Goal: Information Seeking & Learning: Learn about a topic

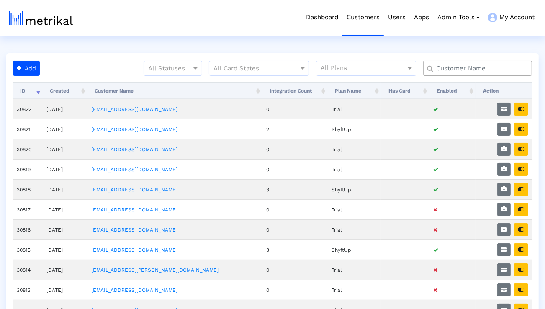
click at [449, 71] on input "text" at bounding box center [479, 68] width 98 height 9
type input "peloton"
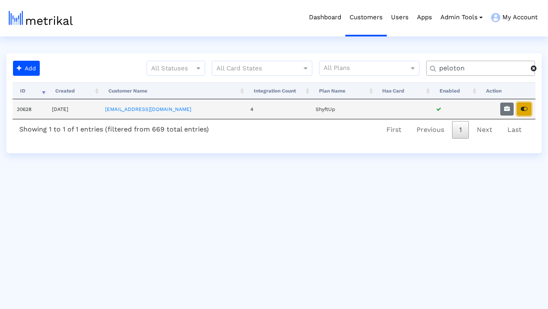
click at [521, 109] on icon "button" at bounding box center [523, 109] width 7 height 6
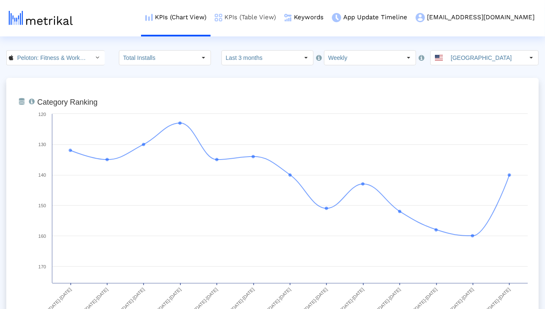
click at [280, 20] on link "KPIs (Table View)" at bounding box center [244, 17] width 69 height 35
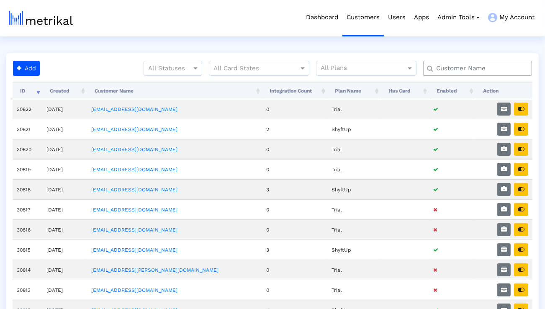
click at [454, 64] on input "text" at bounding box center [479, 68] width 98 height 9
type input "elevate"
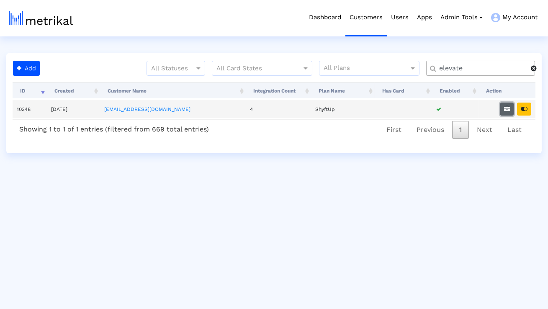
click at [512, 105] on button "button" at bounding box center [506, 109] width 13 height 13
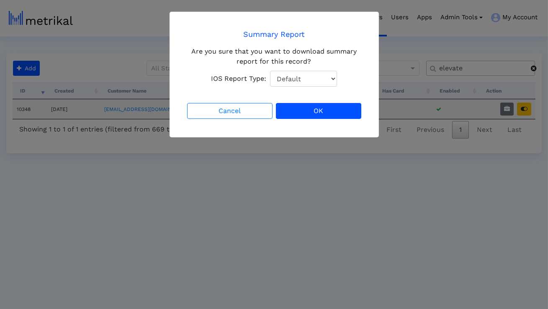
click at [315, 85] on select "Default Total Downloads New Downloads Redownloads" at bounding box center [303, 79] width 67 height 16
select select "1: 1"
click at [270, 71] on select "Default Total Downloads New Downloads Redownloads" at bounding box center [303, 79] width 67 height 16
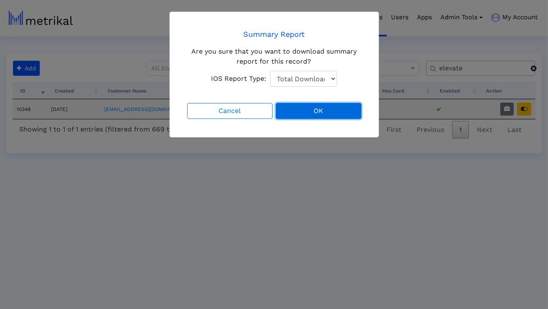
click at [302, 109] on button "OK" at bounding box center [318, 111] width 85 height 16
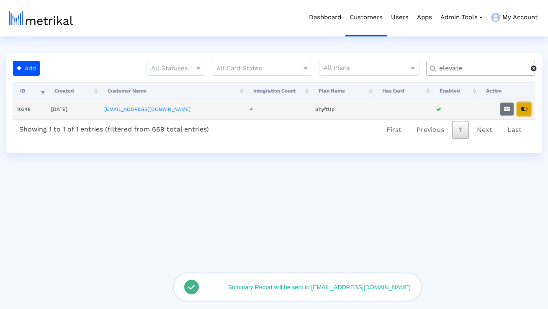
click at [526, 104] on button "button" at bounding box center [524, 109] width 14 height 13
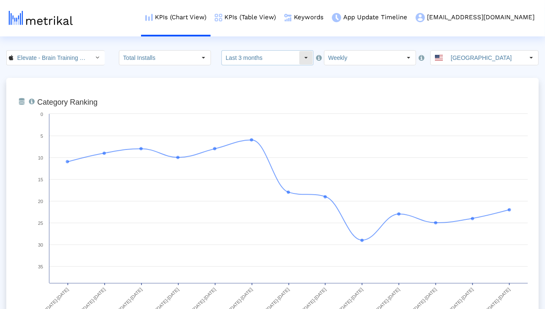
click at [237, 54] on input "Last 3 months" at bounding box center [260, 58] width 77 height 14
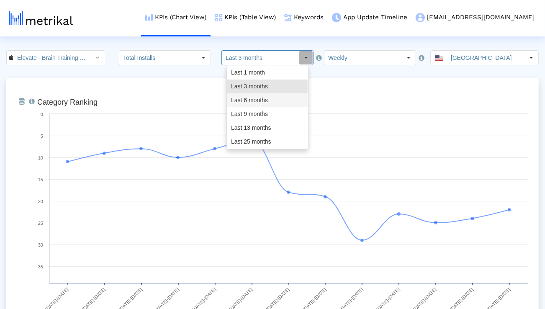
click at [236, 97] on div "Last 6 months" at bounding box center [267, 100] width 80 height 14
type input "Last 6 months"
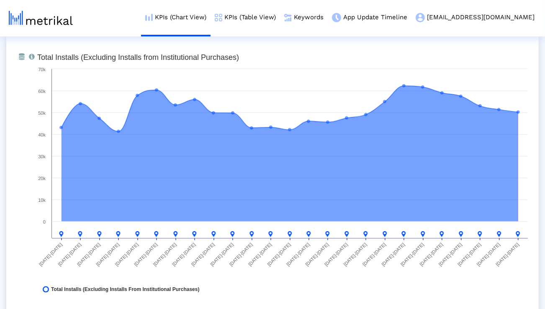
scroll to position [656, 0]
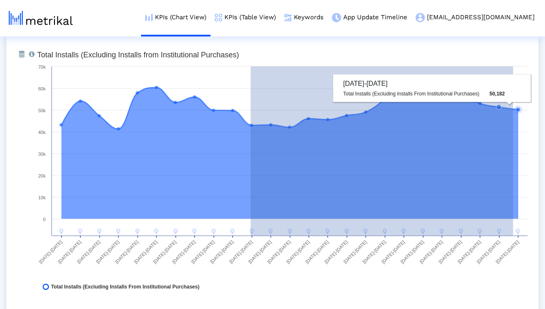
drag, startPoint x: 251, startPoint y: 128, endPoint x: 514, endPoint y: 137, distance: 263.7
click at [514, 137] on g at bounding box center [290, 158] width 463 height 153
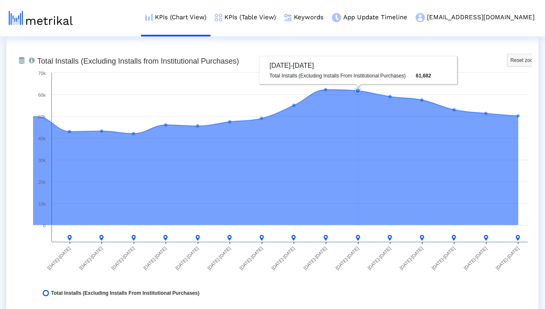
scroll to position [649, 0]
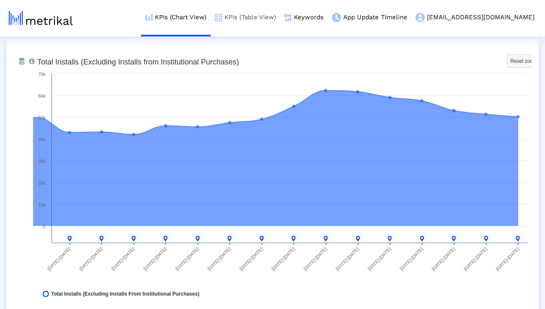
click at [279, 21] on link "KPIs (Table View)" at bounding box center [244, 17] width 69 height 35
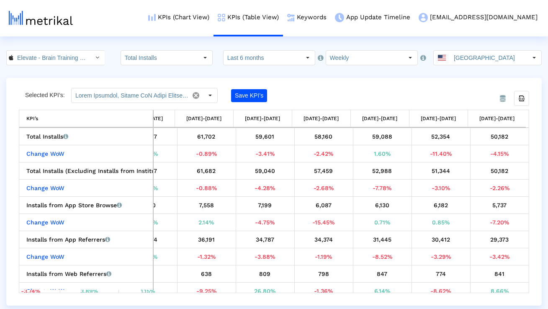
click at [273, 60] on input "Last 6 months" at bounding box center [261, 58] width 77 height 14
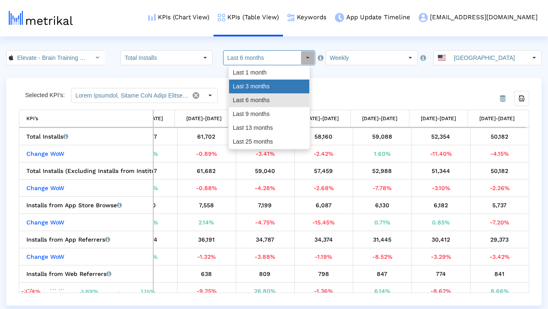
click at [269, 84] on div "Last 3 months" at bounding box center [269, 86] width 80 height 14
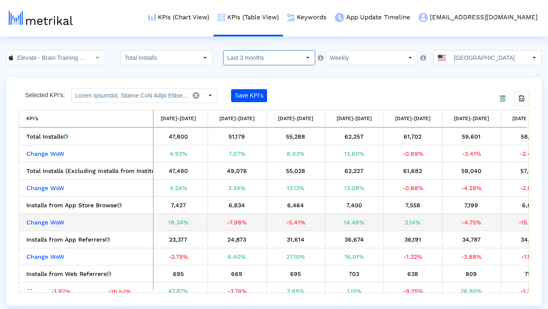
scroll to position [0, 185]
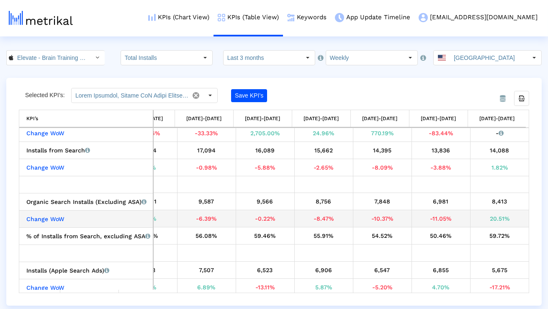
click at [495, 218] on div "20.51%" at bounding box center [499, 218] width 53 height 11
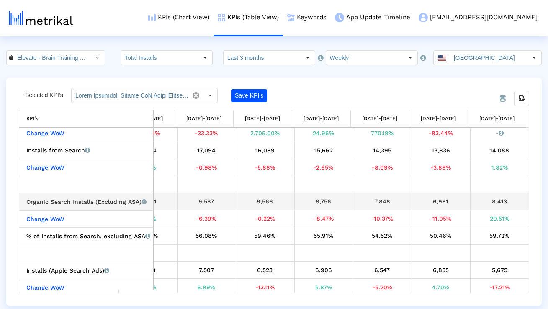
click at [118, 197] on div "Organic Search Installs (Excluding ASA) Installs that the app received organica…" at bounding box center [87, 201] width 123 height 11
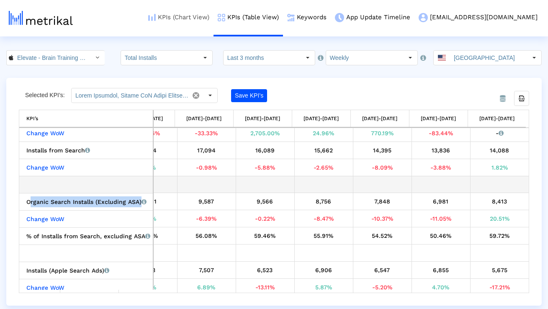
copy div "Organic Search Installs (Excluding ASA)"
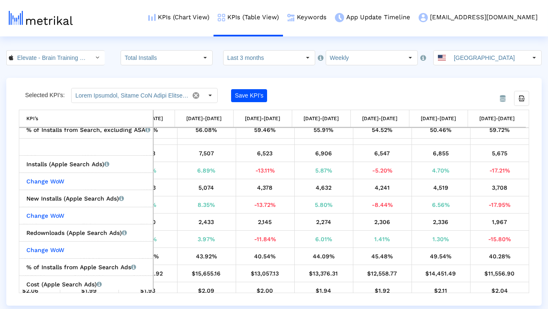
scroll to position [296, 0]
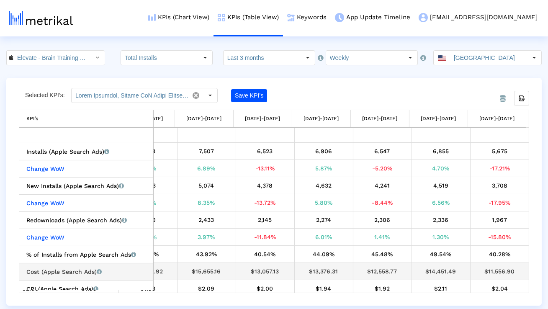
click at [435, 267] on div "$14,451.49" at bounding box center [441, 271] width 52 height 11
click at [434, 267] on div "$14,451.49" at bounding box center [441, 271] width 52 height 11
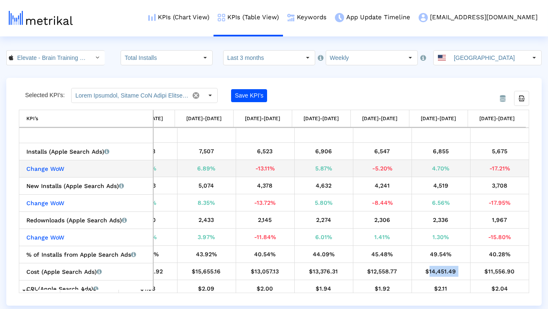
copy div "$14,451.49"
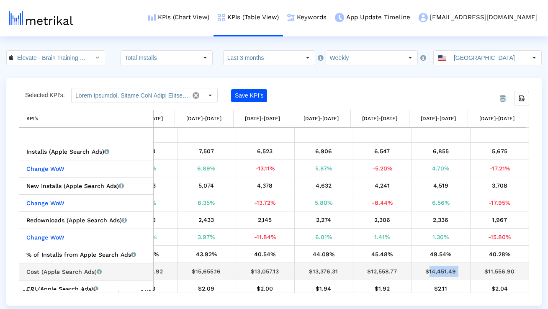
click at [484, 272] on div "$11,556.90" at bounding box center [499, 271] width 53 height 11
click at [484, 273] on div "$11,556.90" at bounding box center [499, 271] width 53 height 11
copy tbody "$11,556.90 CPI (Apple Search Ads) Apple Search Ads cost per install."
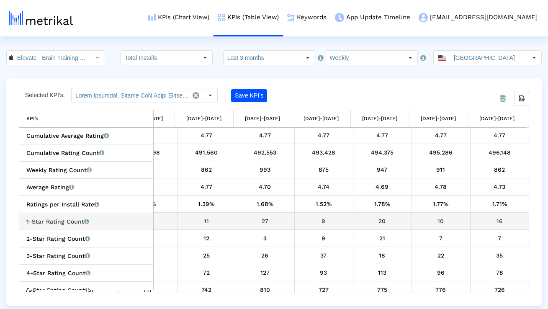
scroll to position [519, 0]
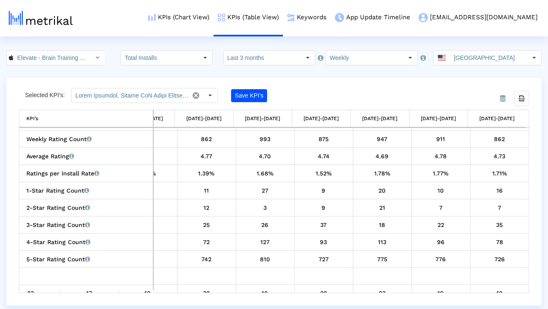
click at [243, 62] on input "Last 3 months" at bounding box center [261, 58] width 77 height 14
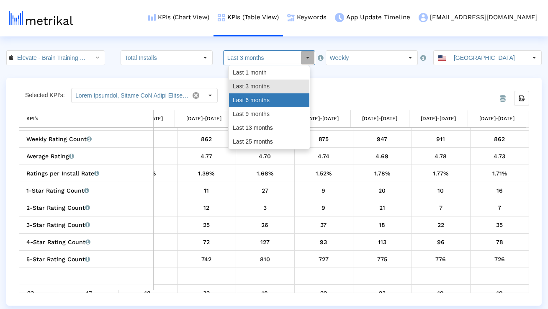
click at [244, 97] on div "Last 6 months" at bounding box center [269, 100] width 80 height 14
type input "Last 6 months"
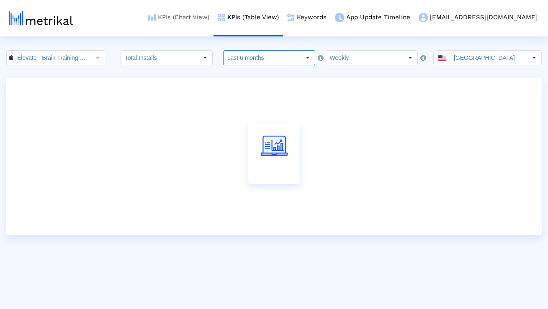
click at [213, 19] on link "KPIs (Chart View)" at bounding box center [178, 17] width 69 height 35
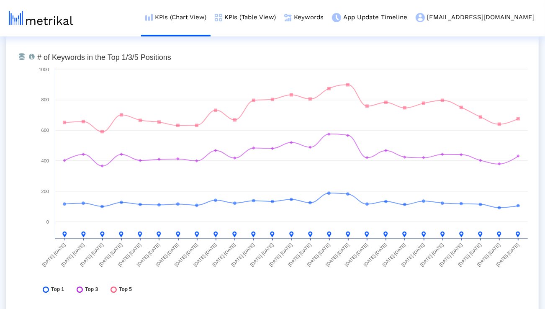
scroll to position [3090, 0]
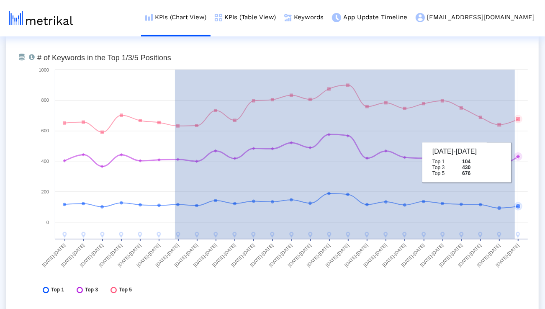
drag, startPoint x: 175, startPoint y: 126, endPoint x: 515, endPoint y: 162, distance: 341.7
click at [515, 162] on g at bounding box center [293, 160] width 460 height 154
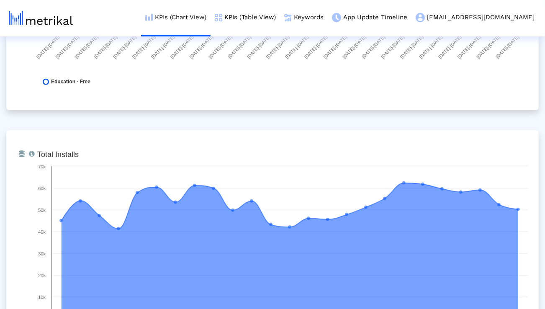
scroll to position [0, 0]
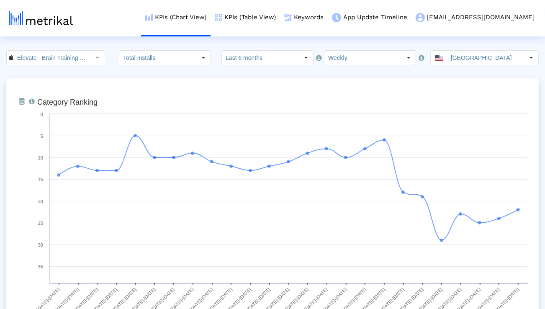
click at [246, 58] on input "Last 6 months" at bounding box center [260, 58] width 77 height 14
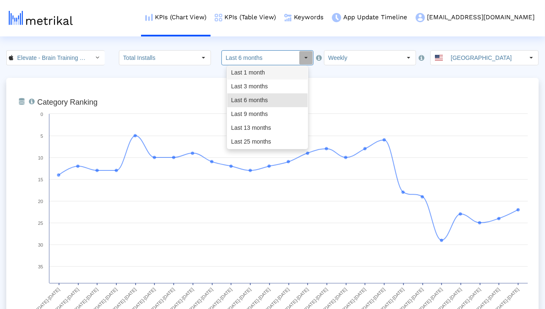
click at [243, 83] on div "Last 3 months" at bounding box center [267, 86] width 80 height 14
type input "Last 3 months"
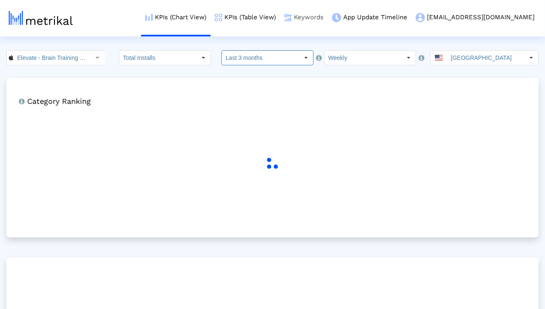
click at [328, 21] on link "Keywords" at bounding box center [304, 17] width 48 height 35
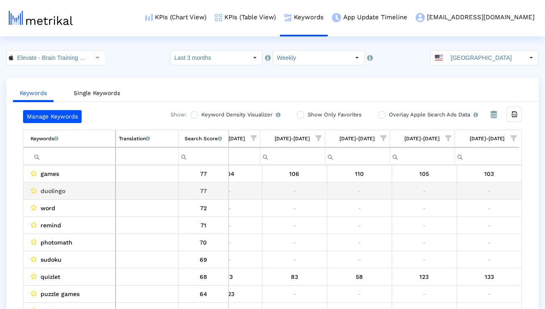
scroll to position [0, 552]
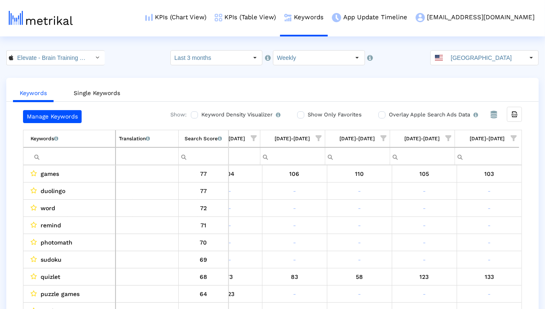
click at [511, 136] on span "Show filter options for column '09/07/25-09/13/25'" at bounding box center [513, 138] width 6 height 6
click at [477, 197] on div "Is One" at bounding box center [472, 198] width 75 height 16
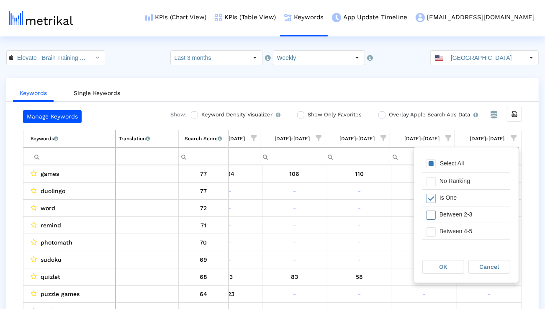
click at [477, 216] on div "Between 2-3" at bounding box center [472, 214] width 75 height 16
click at [477, 230] on div "Between 4-5" at bounding box center [472, 231] width 75 height 16
click at [477, 230] on div "Between 6-10" at bounding box center [472, 231] width 75 height 16
click at [453, 264] on div "OK" at bounding box center [443, 266] width 41 height 13
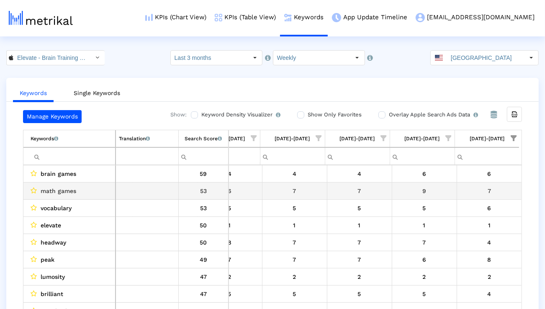
click at [54, 191] on span "math games" at bounding box center [59, 190] width 36 height 11
copy span "math games"
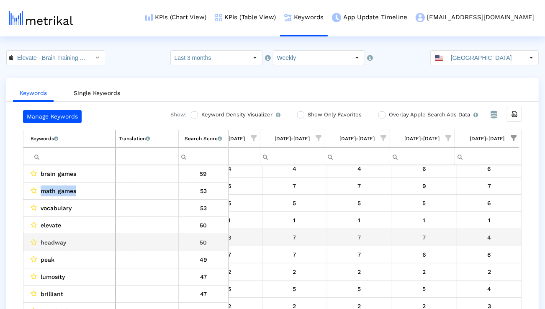
scroll to position [5, 0]
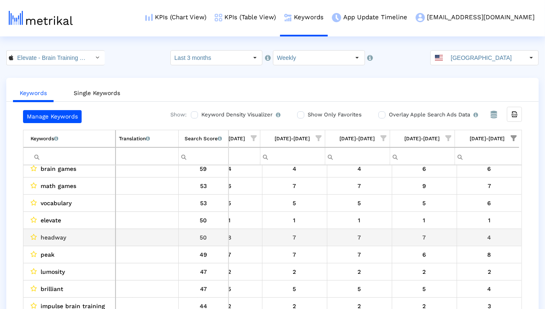
click at [62, 238] on span "headway" at bounding box center [54, 237] width 26 height 11
copy span "headway"
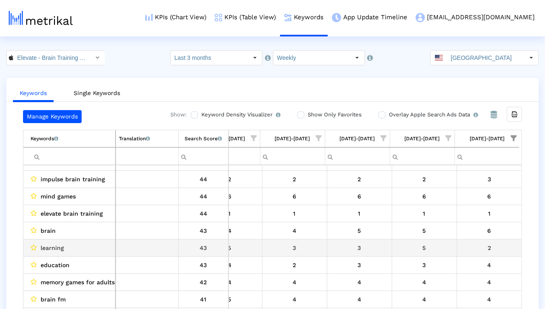
scroll to position [134, 0]
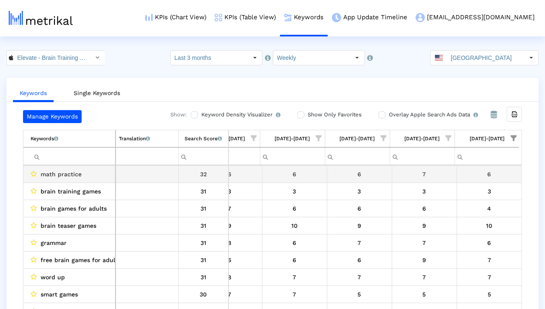
click at [58, 178] on span "math practice" at bounding box center [61, 174] width 41 height 11
copy span "math practice"
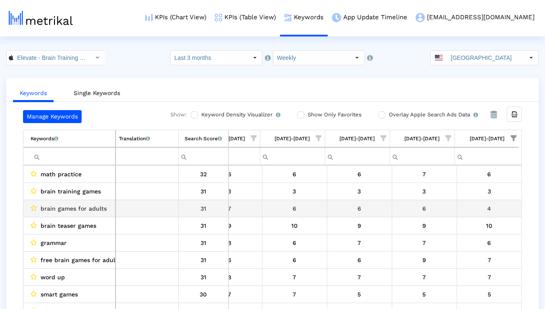
click at [84, 208] on span "brain games for adults" at bounding box center [74, 208] width 66 height 11
copy span "brain games for adults"
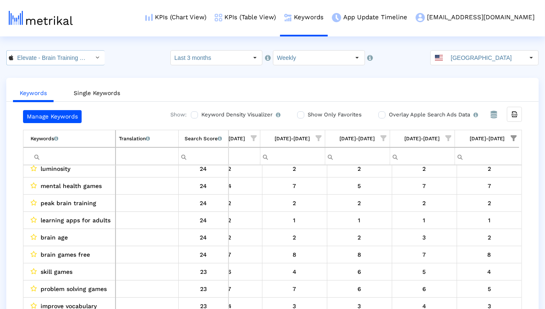
click at [79, 58] on input "Elevate - Brain Training Games < 875063456 >" at bounding box center [50, 58] width 75 height 14
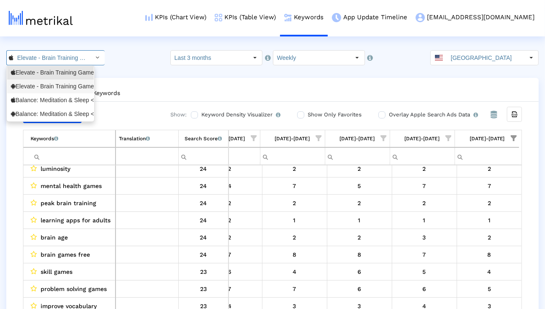
click at [69, 84] on div "Elevate - Brain Training Games <com.wonder>" at bounding box center [50, 86] width 79 height 8
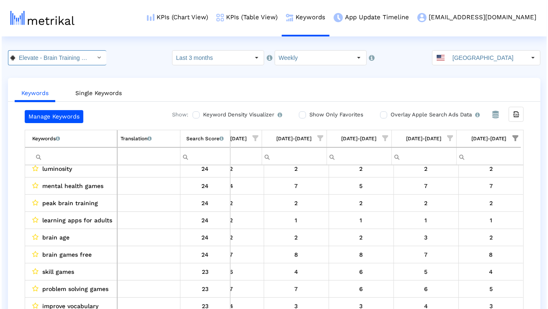
scroll to position [0, 64]
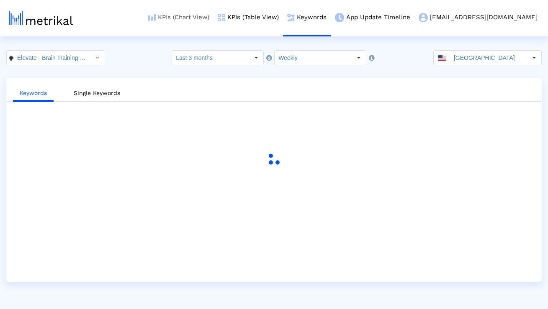
click at [213, 20] on link "KPIs (Chart View)" at bounding box center [178, 17] width 69 height 35
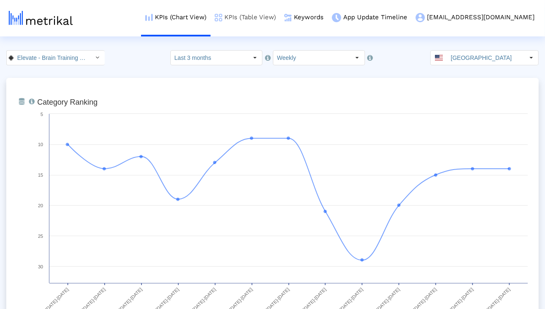
click at [266, 17] on link "KPIs (Table View)" at bounding box center [244, 17] width 69 height 35
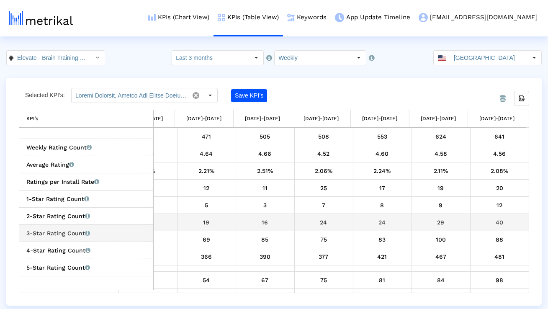
scroll to position [329, 0]
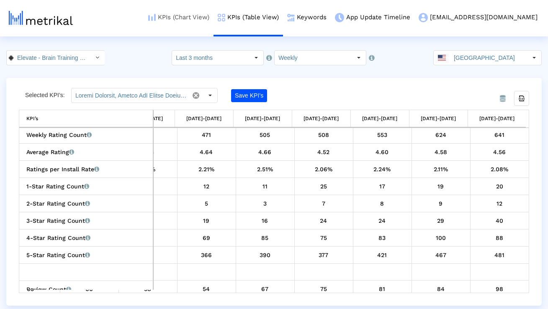
click at [211, 17] on link "KPIs (Chart View)" at bounding box center [178, 17] width 69 height 35
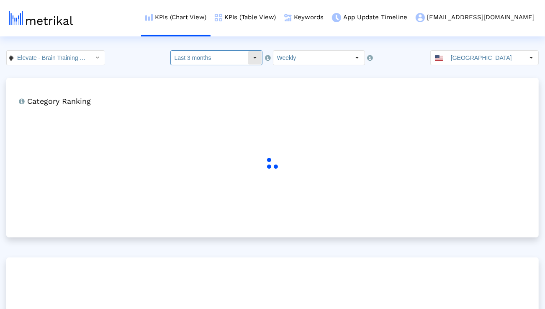
click at [211, 53] on input "Last 3 months" at bounding box center [209, 58] width 77 height 14
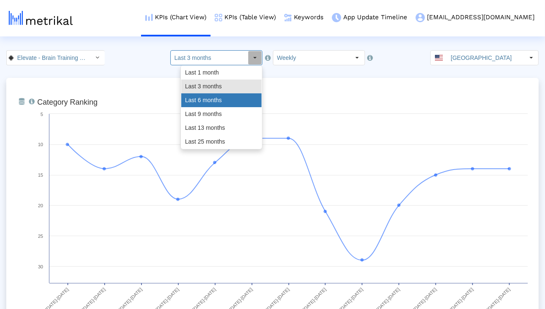
click at [203, 96] on div "Last 6 months" at bounding box center [221, 100] width 80 height 14
type input "Last 6 months"
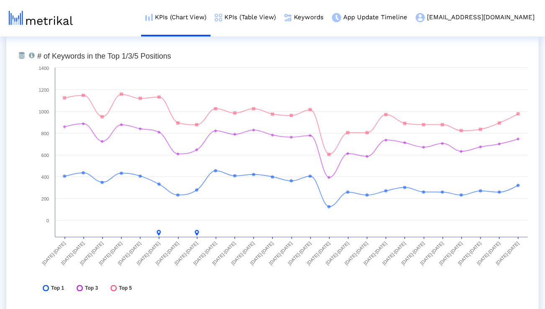
scroll to position [2485, 0]
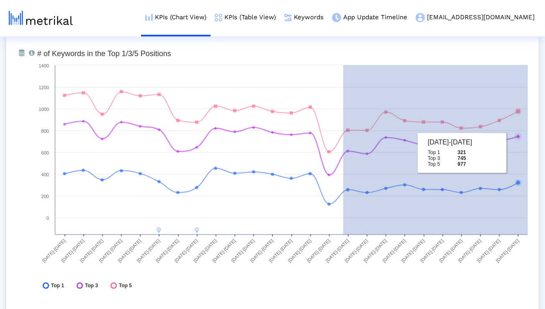
drag, startPoint x: 343, startPoint y: 152, endPoint x: 528, endPoint y: 152, distance: 185.3
click at [528, 152] on icon "Created with Highcharts 8.1.2 # of Keywords in the Top 1/3/5 Positions 03/23/25…" at bounding box center [282, 171] width 499 height 251
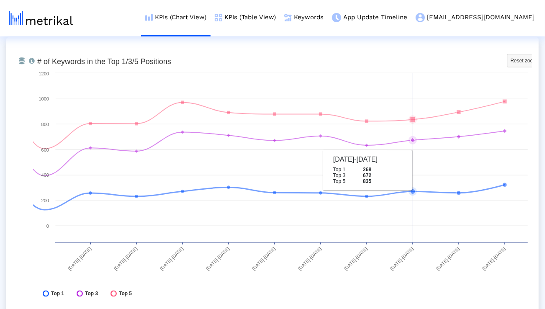
scroll to position [2477, 0]
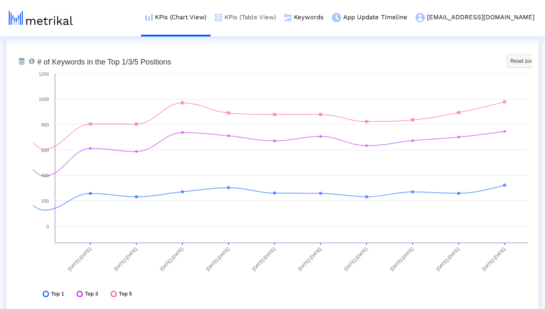
click at [276, 20] on link "KPIs (Table View)" at bounding box center [244, 17] width 69 height 35
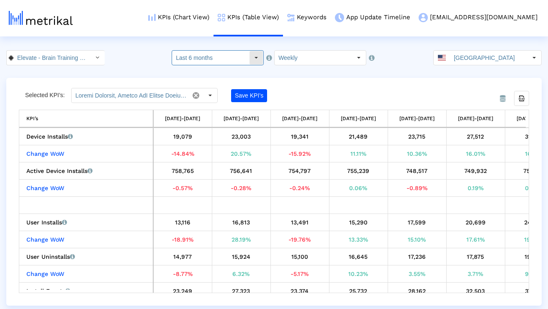
click at [221, 61] on input "Last 6 months" at bounding box center [210, 58] width 77 height 14
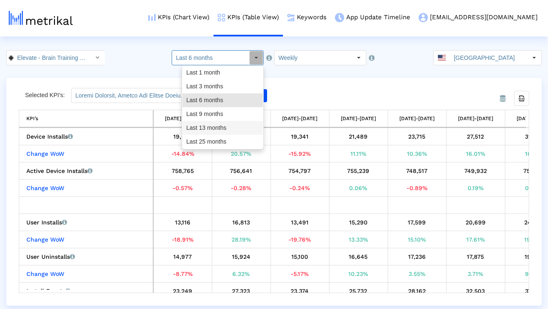
click at [204, 126] on div "Last 13 months" at bounding box center [222, 128] width 80 height 14
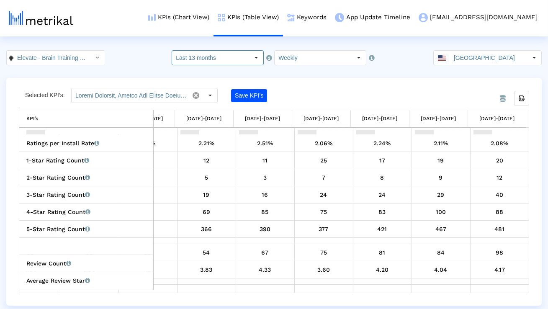
scroll to position [454, 2732]
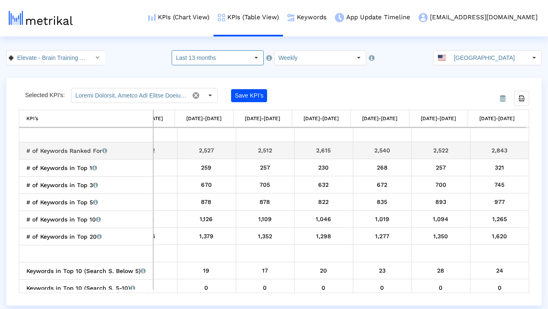
click at [479, 151] on div "2,843" at bounding box center [499, 150] width 53 height 11
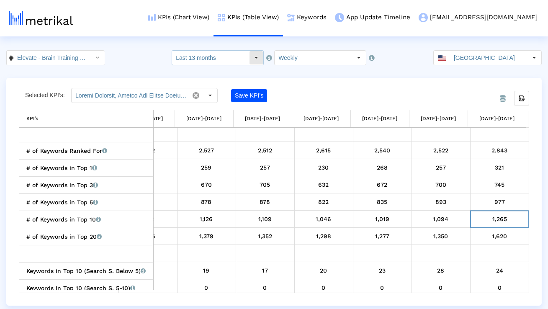
click at [254, 61] on div "Select" at bounding box center [255, 57] width 13 height 13
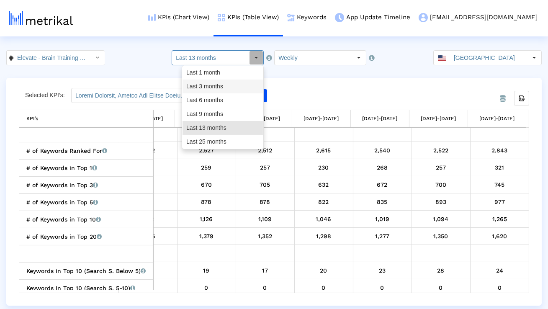
click at [243, 88] on div "Last 3 months" at bounding box center [222, 86] width 80 height 14
type input "Last 3 months"
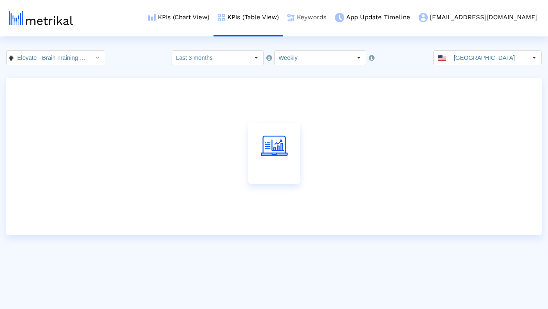
click at [331, 20] on link "Keywords" at bounding box center [307, 17] width 48 height 35
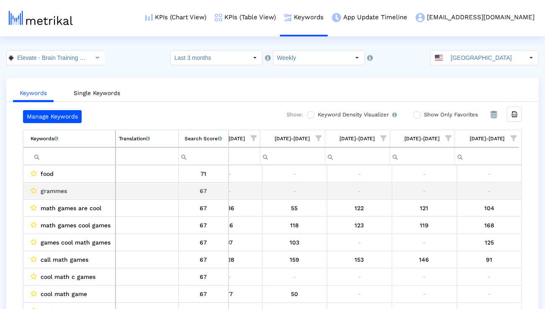
scroll to position [0, 552]
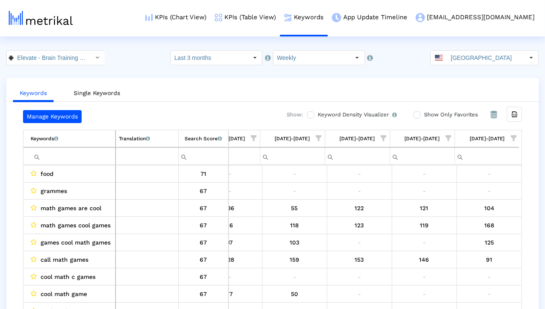
click at [513, 138] on span "Show filter options for column '09/07/25-09/13/25'" at bounding box center [513, 138] width 6 height 6
click at [472, 201] on div "Is One" at bounding box center [472, 198] width 75 height 16
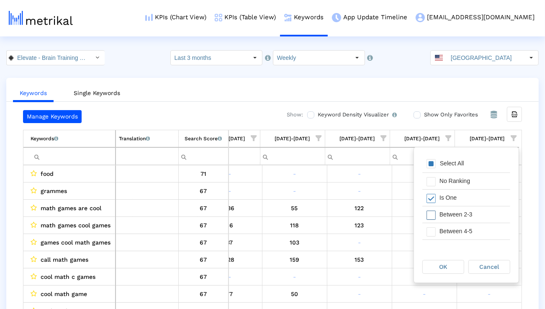
click at [468, 214] on div "Between 2-3" at bounding box center [472, 214] width 75 height 16
click at [467, 224] on div "Between 4-5" at bounding box center [472, 231] width 75 height 16
click at [463, 232] on div "Between 6-10" at bounding box center [472, 237] width 75 height 16
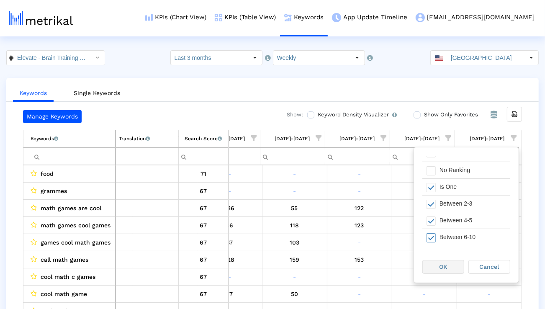
click at [450, 267] on div "OK" at bounding box center [443, 266] width 41 height 13
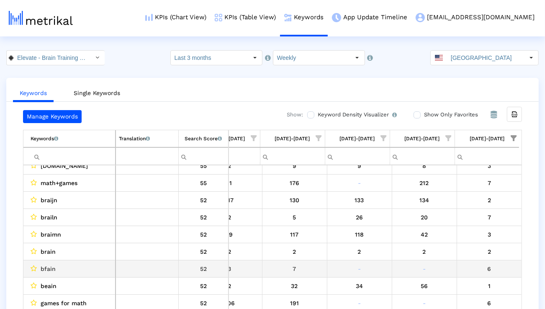
scroll to position [58, 0]
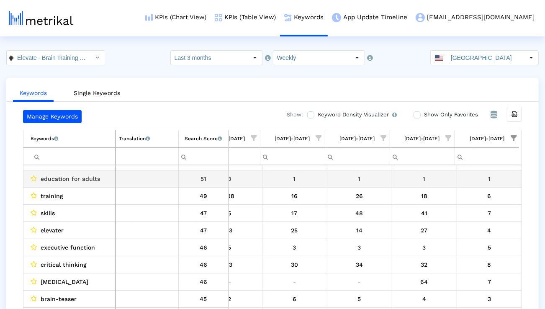
click at [89, 180] on span "education for adults" at bounding box center [70, 178] width 59 height 11
copy span "education for adults"
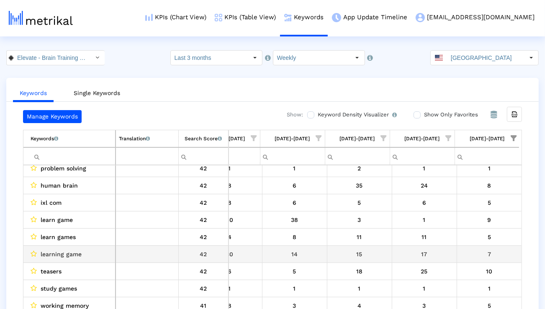
click at [65, 251] on span "learning game" at bounding box center [61, 254] width 41 height 11
copy span "learning game"
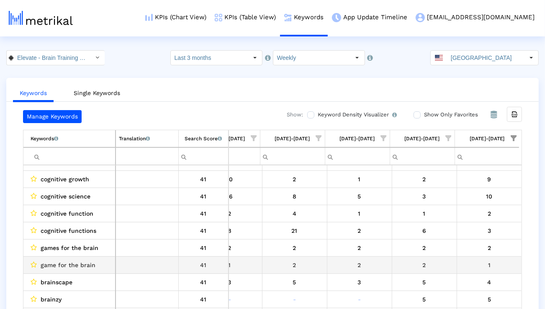
click at [88, 261] on span "game for the brain" at bounding box center [68, 264] width 55 height 11
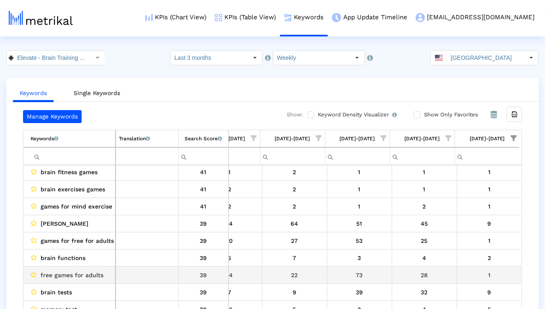
click at [81, 275] on span "free games for adults" at bounding box center [72, 274] width 63 height 11
copy span "free games for adults"
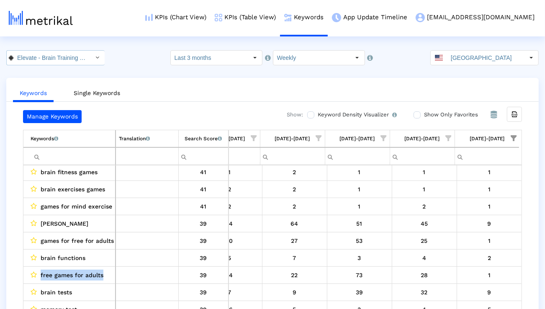
click at [79, 61] on input "Elevate - Brain Training Games < com.wonder >" at bounding box center [50, 58] width 75 height 14
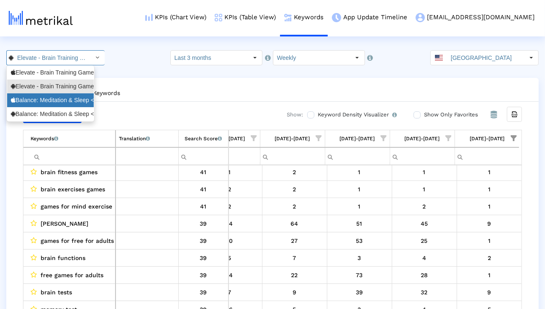
click at [64, 100] on div "Balance: Meditation & Sleep <1361356590>" at bounding box center [50, 100] width 79 height 8
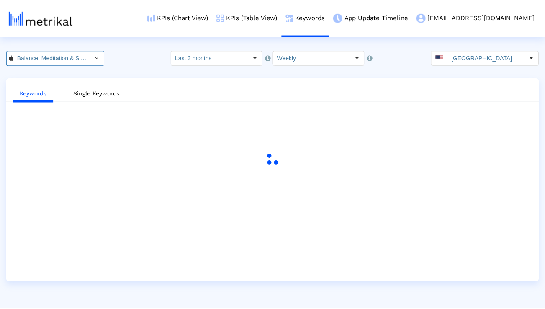
scroll to position [0, 57]
click at [221, 62] on input "Last 3 months" at bounding box center [210, 58] width 77 height 14
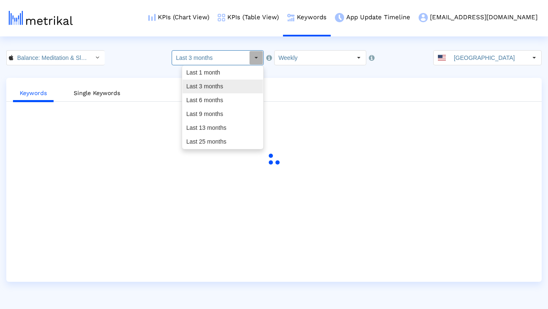
click at [210, 98] on div "Last 6 months" at bounding box center [222, 100] width 80 height 14
type input "Last 6 months"
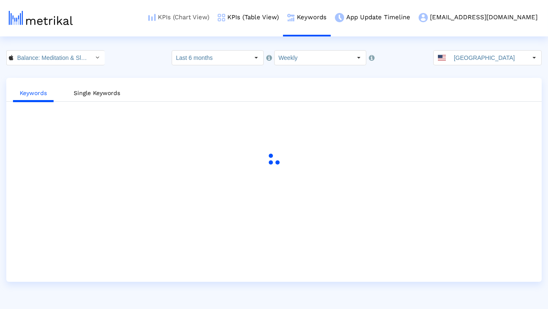
click at [211, 18] on link "KPIs (Chart View)" at bounding box center [178, 17] width 69 height 35
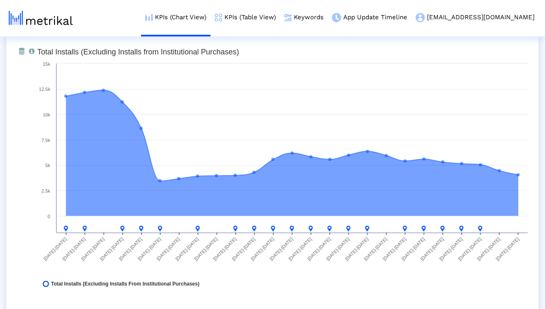
scroll to position [660, 0]
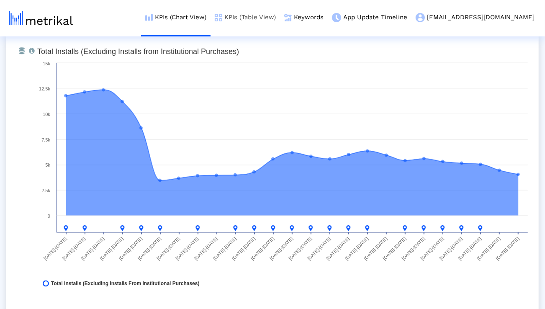
click at [271, 20] on link "KPIs (Table View)" at bounding box center [244, 17] width 69 height 35
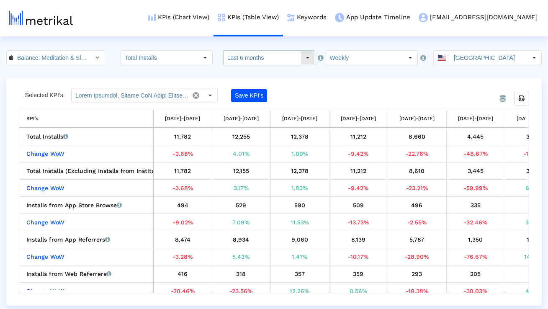
click at [300, 54] on div "Select" at bounding box center [307, 58] width 14 height 14
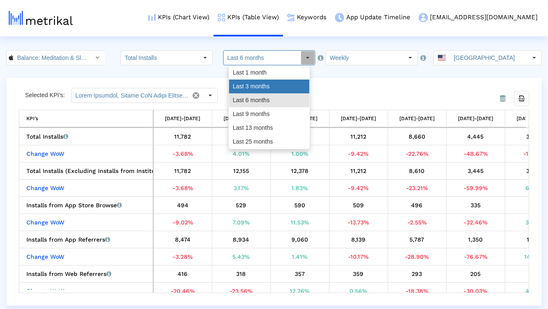
click at [283, 84] on div "Last 3 months" at bounding box center [269, 86] width 80 height 14
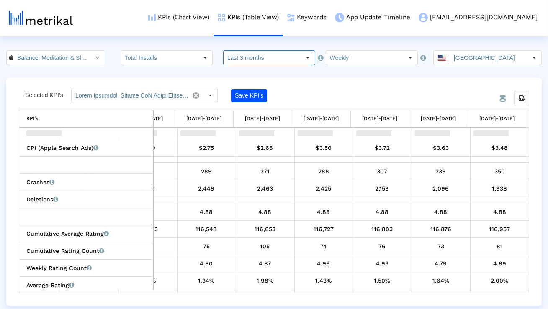
scroll to position [492, 0]
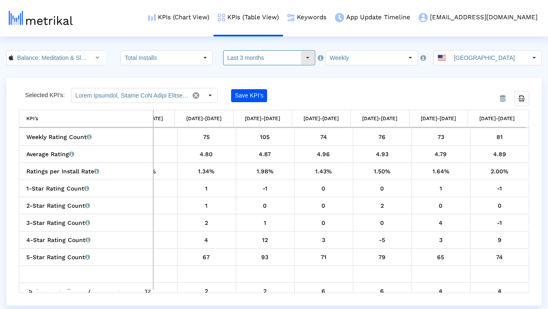
click at [243, 64] on input "Last 3 months" at bounding box center [261, 58] width 77 height 14
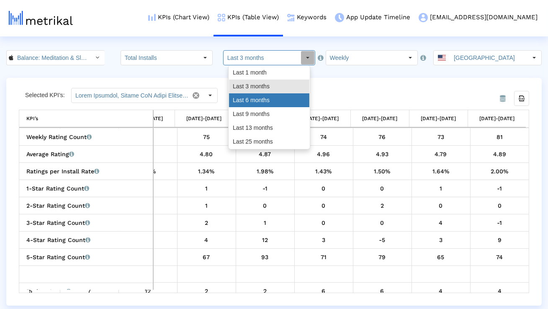
click at [242, 97] on div "Last 6 months" at bounding box center [269, 100] width 80 height 14
type input "Last 6 months"
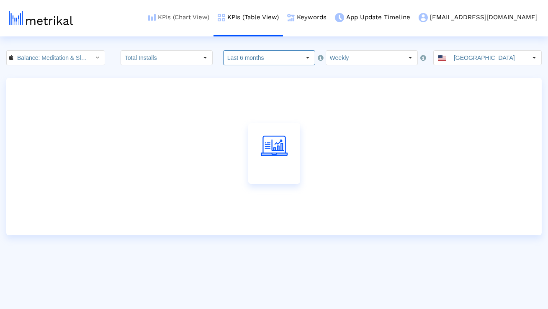
click at [213, 18] on link "KPIs (Chart View)" at bounding box center [178, 17] width 69 height 35
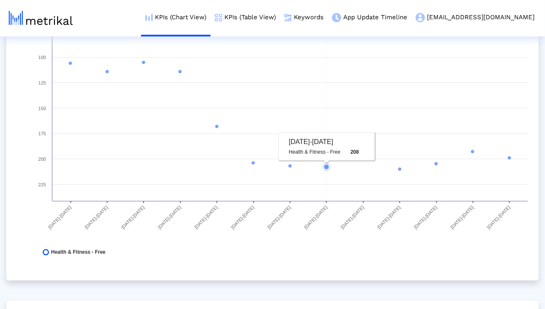
scroll to position [241, 0]
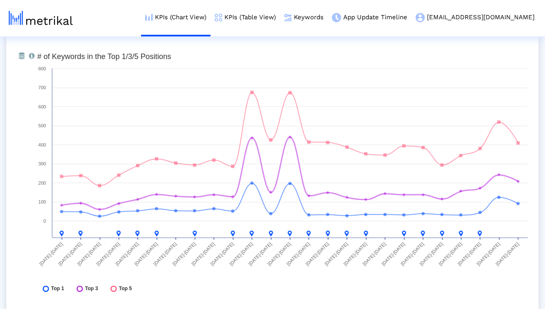
scroll to position [3088, 0]
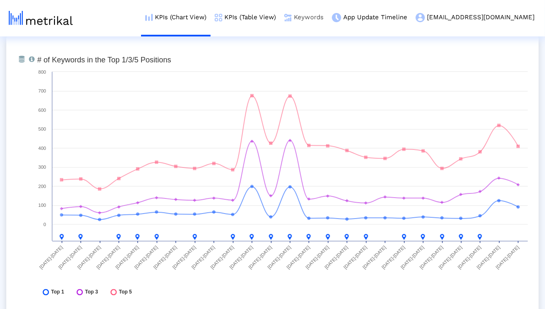
click at [328, 19] on link "Keywords" at bounding box center [304, 17] width 48 height 35
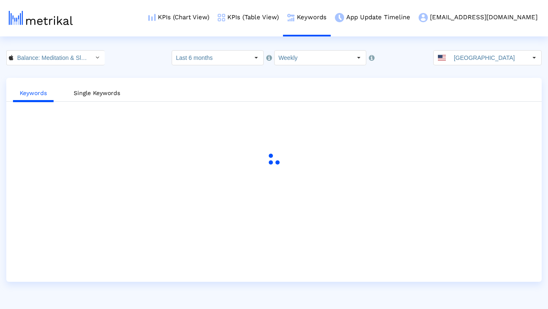
click at [224, 59] on input "Last 6 months" at bounding box center [210, 58] width 77 height 14
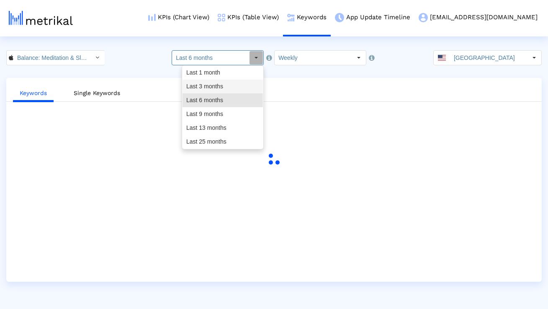
click at [216, 79] on div "Last 3 months" at bounding box center [222, 86] width 80 height 14
type input "Last 3 months"
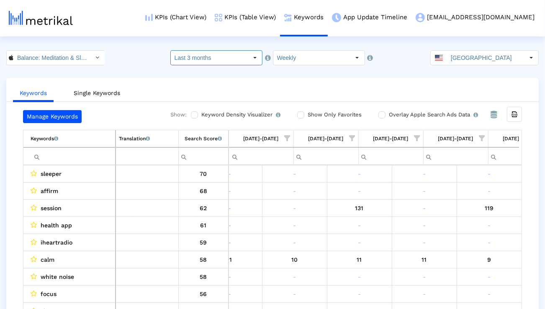
scroll to position [0, 1330]
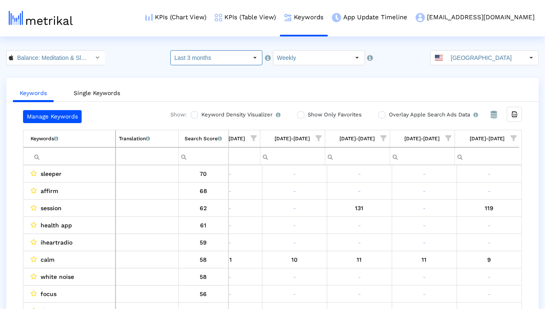
click at [514, 139] on span "Show filter options for column '09/07/25-09/13/25'" at bounding box center [513, 138] width 6 height 6
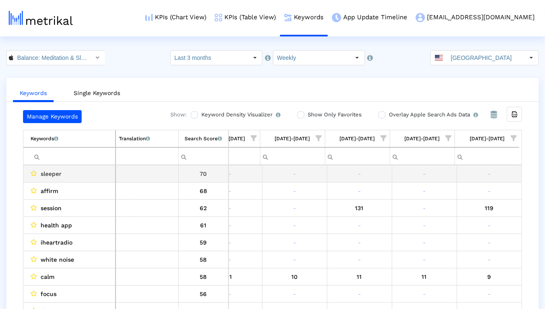
scroll to position [0, 552]
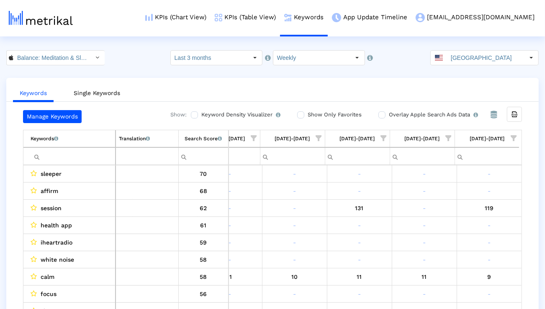
click at [516, 137] on span "Show filter options for column '09/07/25-09/13/25'" at bounding box center [513, 138] width 6 height 6
click at [460, 202] on div "Is One" at bounding box center [472, 198] width 75 height 16
click at [460, 212] on div "Between 2-3" at bounding box center [472, 214] width 75 height 16
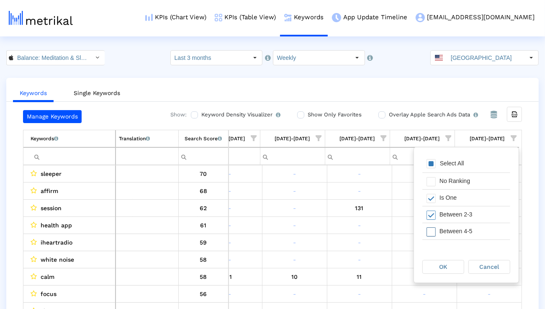
click at [456, 228] on div "Between 4-5" at bounding box center [472, 231] width 75 height 16
click at [455, 232] on div "Between 6-10" at bounding box center [472, 235] width 75 height 16
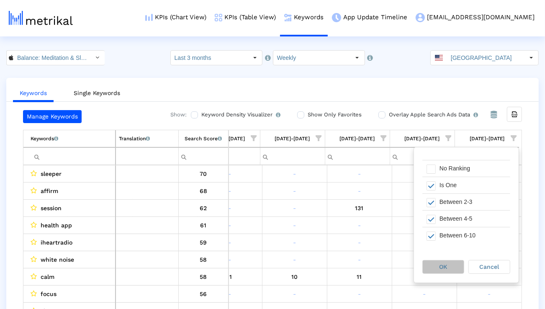
click at [439, 270] on div "OK" at bounding box center [443, 266] width 41 height 13
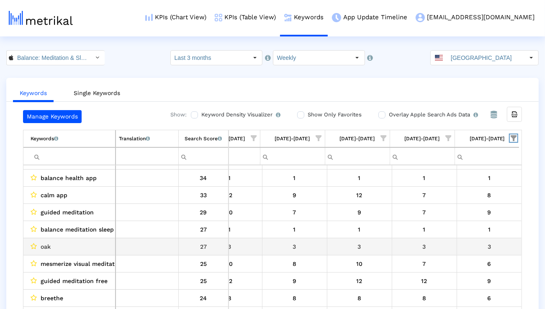
scroll to position [131, 552]
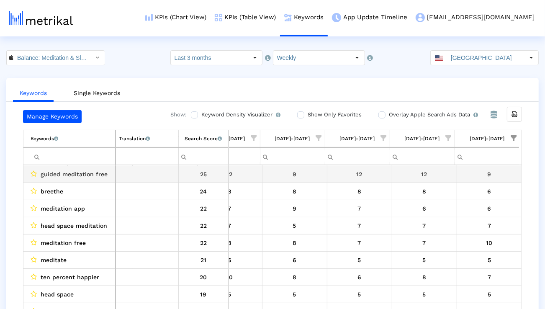
click at [56, 183] on td "breethe" at bounding box center [69, 191] width 92 height 17
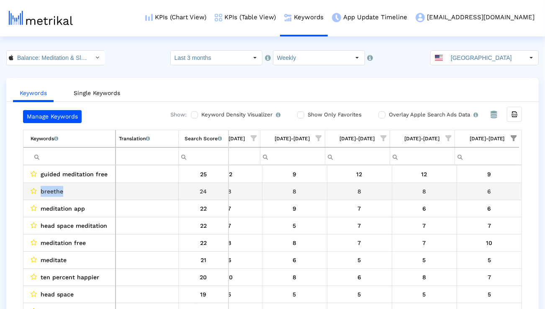
click at [56, 183] on td "breethe" at bounding box center [69, 191] width 92 height 17
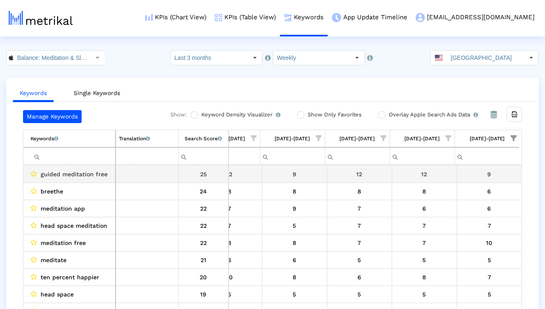
click at [56, 177] on span "guided meditation free" at bounding box center [74, 174] width 67 height 11
copy span "guided meditation free"
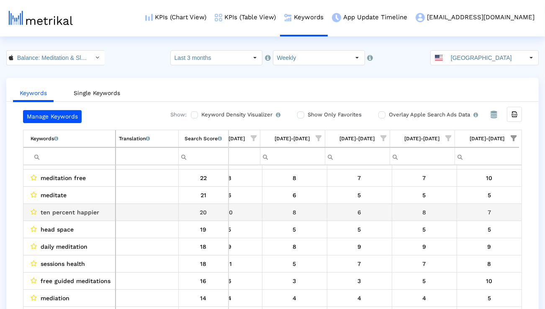
click at [79, 213] on span "ten percent happier" at bounding box center [70, 212] width 59 height 11
copy span "ten percent happier"
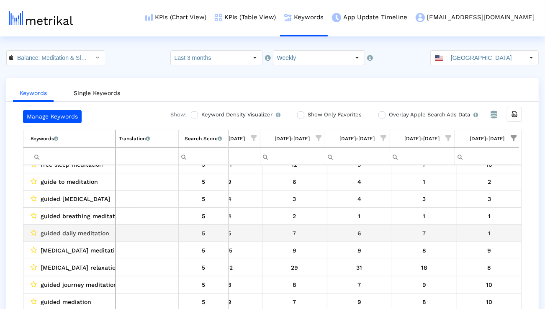
click at [93, 233] on span "guided daily meditation" at bounding box center [75, 233] width 69 height 11
copy span "guided daily meditation"
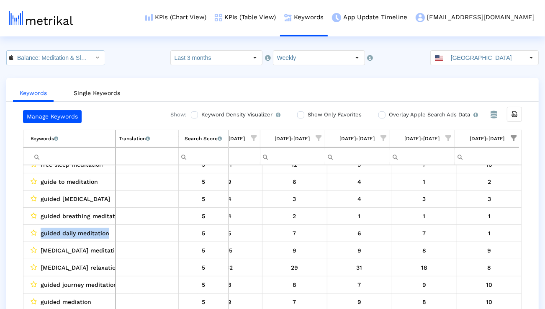
click at [64, 62] on input "Balance: Meditation & Sleep < 1361356590 >" at bounding box center [50, 58] width 75 height 14
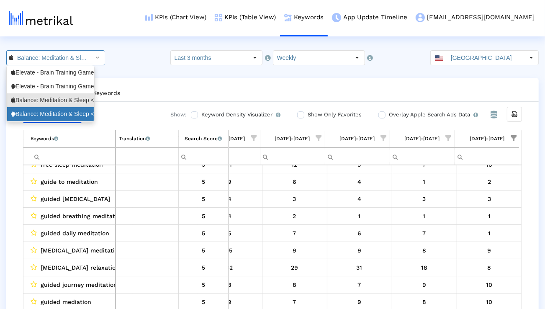
click at [43, 113] on div "Balance: Meditation & Sleep <com.elevatelabs.geonosis>" at bounding box center [50, 114] width 79 height 8
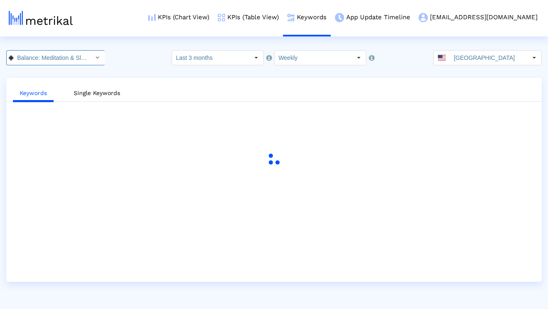
scroll to position [0, 92]
click at [272, 16] on link "KPIs (Table View)" at bounding box center [247, 17] width 69 height 35
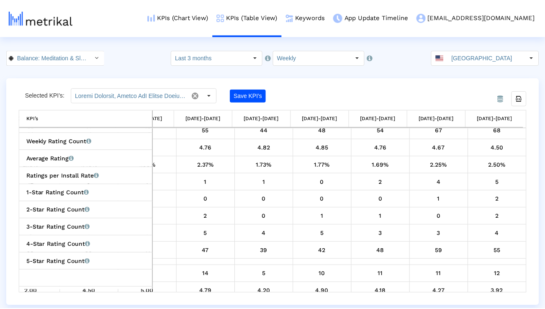
scroll to position [318, 0]
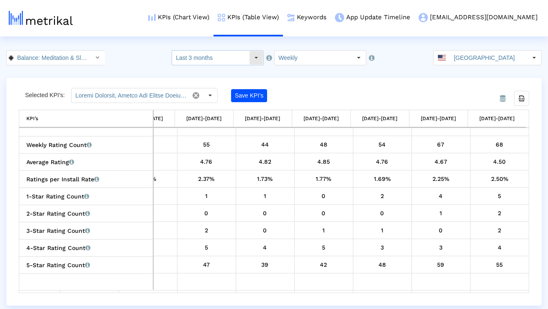
click at [237, 56] on input "Last 3 months" at bounding box center [210, 58] width 77 height 14
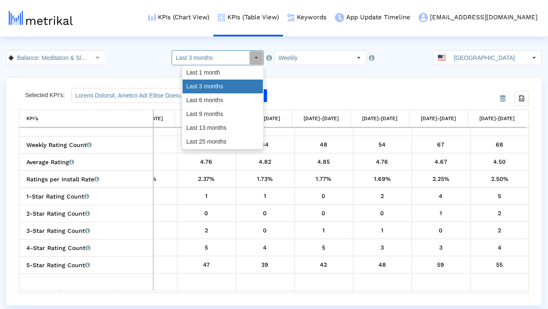
click at [220, 89] on div "Last 3 months" at bounding box center [222, 86] width 80 height 14
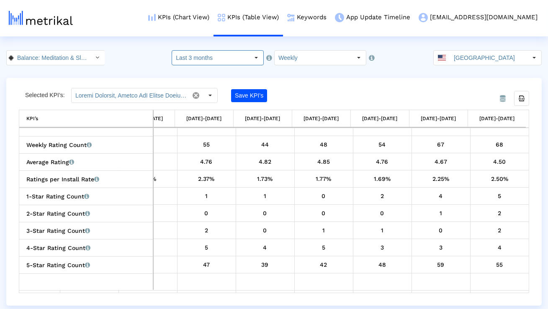
click at [212, 60] on input "Last 3 months" at bounding box center [210, 58] width 77 height 14
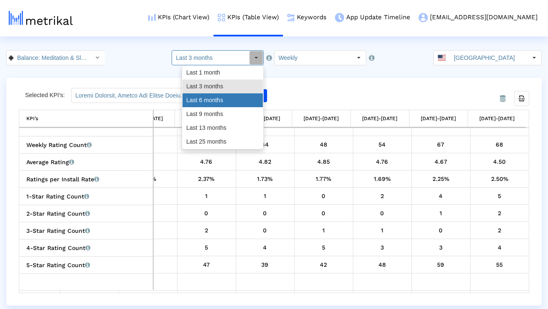
click at [205, 99] on div "Last 6 months" at bounding box center [222, 100] width 80 height 14
type input "Last 6 months"
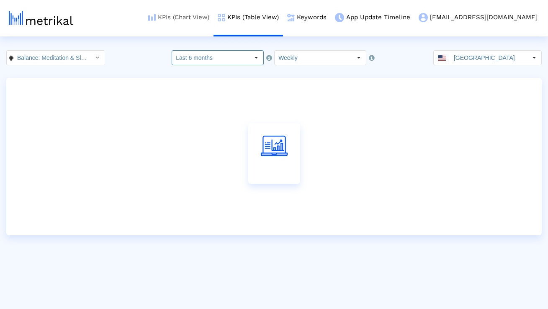
click at [213, 21] on link "KPIs (Chart View)" at bounding box center [178, 17] width 69 height 35
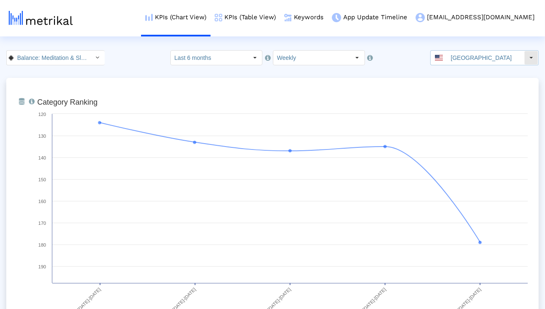
click at [470, 61] on input "[GEOGRAPHIC_DATA]" at bounding box center [485, 58] width 77 height 14
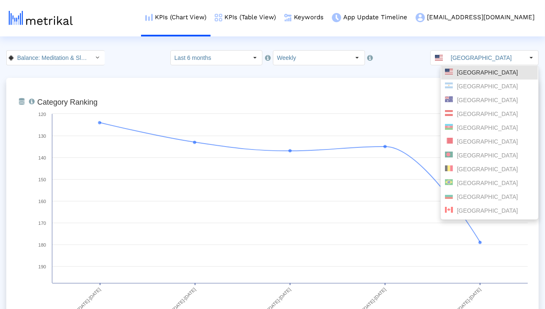
click at [394, 95] on icon "Created with Highcharts 8.1.2 Category Ranking 03/23/25-03/29/25 03/30/25-04/05…" at bounding box center [282, 220] width 499 height 251
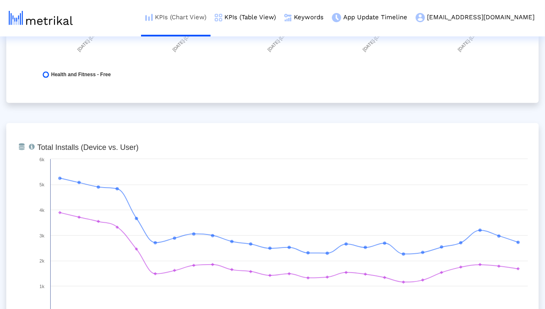
scroll to position [79, 0]
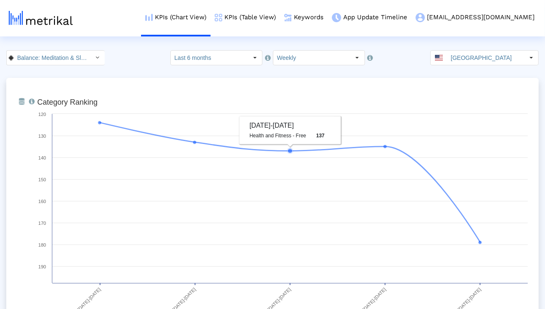
click at [242, 59] on input "Last 6 months" at bounding box center [209, 58] width 77 height 14
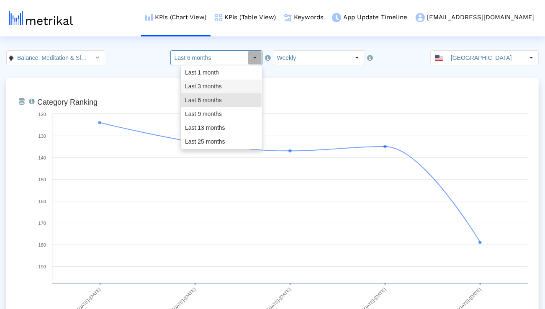
click at [227, 82] on div "Last 3 months" at bounding box center [221, 86] width 80 height 14
type input "Last 3 months"
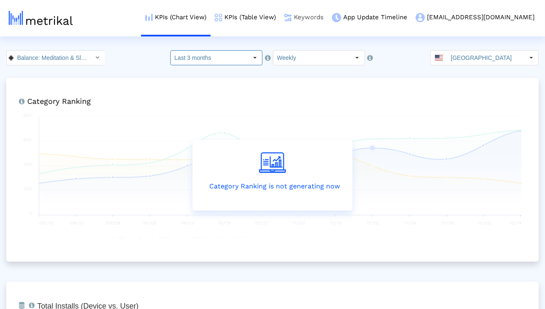
click at [328, 13] on link "Keywords" at bounding box center [304, 17] width 48 height 35
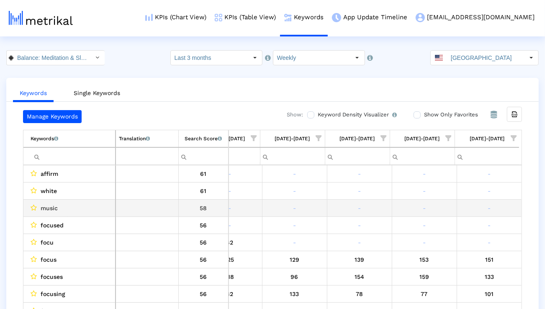
scroll to position [0, 552]
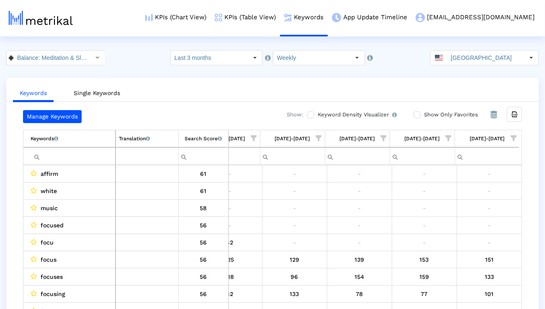
click at [513, 137] on span "Show filter options for column '09/07/25-09/13/25'" at bounding box center [513, 138] width 6 height 6
click at [462, 197] on div "Is One" at bounding box center [472, 198] width 75 height 16
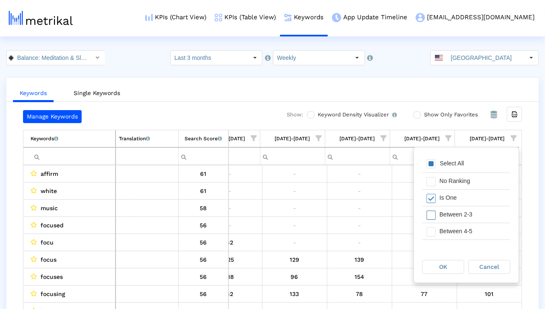
click at [460, 217] on div "Between 2-3" at bounding box center [472, 214] width 75 height 16
click at [460, 236] on div "Between 4-5" at bounding box center [472, 231] width 75 height 16
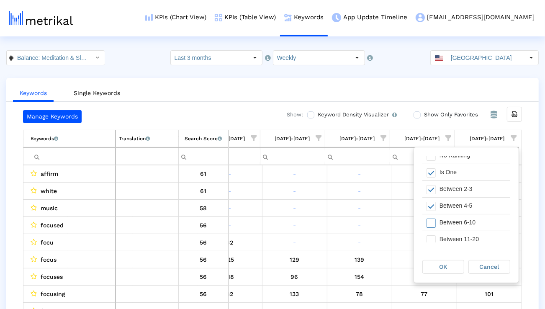
click at [459, 226] on div "Between 6-10" at bounding box center [472, 222] width 75 height 16
click at [449, 264] on div "OK" at bounding box center [443, 266] width 41 height 13
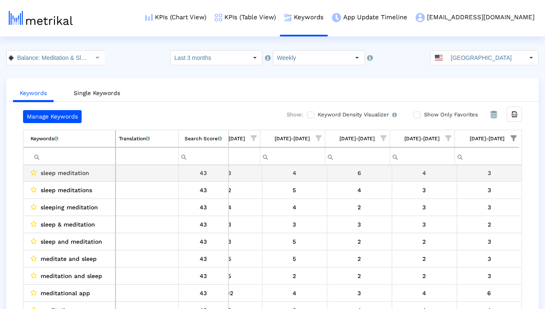
scroll to position [1694, 552]
click at [79, 173] on span "sleep meditation" at bounding box center [65, 173] width 49 height 11
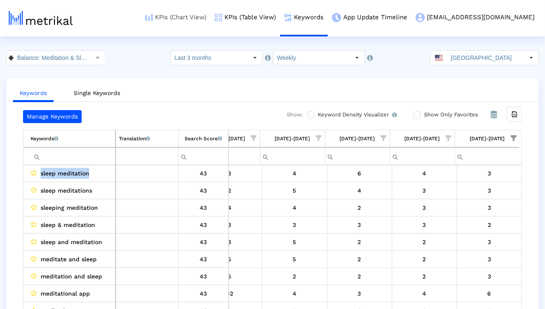
copy span "sleep meditation"
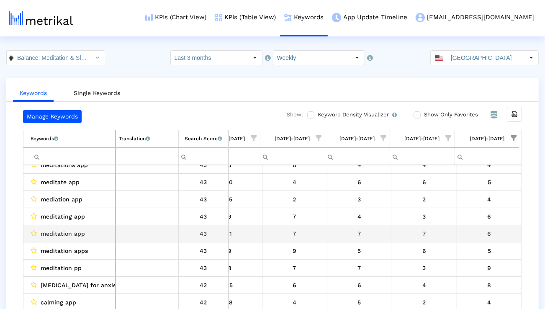
scroll to position [1843, 0]
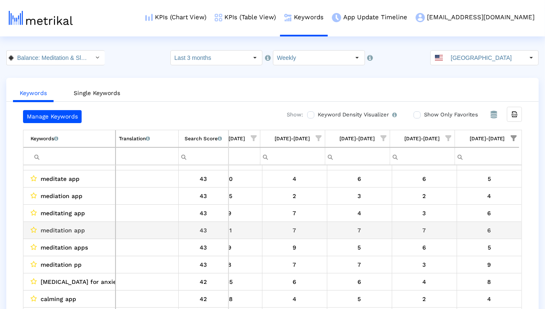
click at [77, 229] on span "meditation app" at bounding box center [63, 230] width 44 height 11
copy span "meditation app"
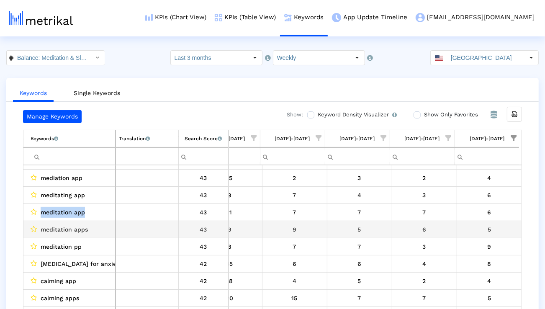
scroll to position [1863, 0]
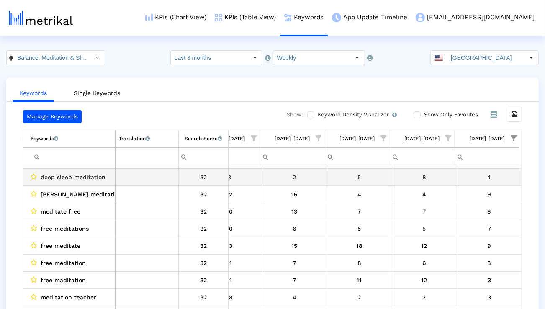
click at [98, 182] on span "deep sleep meditation" at bounding box center [73, 177] width 65 height 11
copy span "deep sleep meditation"
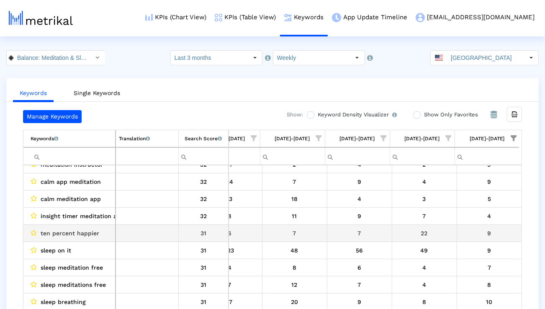
click at [85, 234] on span "ten percent happier" at bounding box center [70, 233] width 59 height 11
copy span "ten percent happier"
